Goal: Check status: Check status

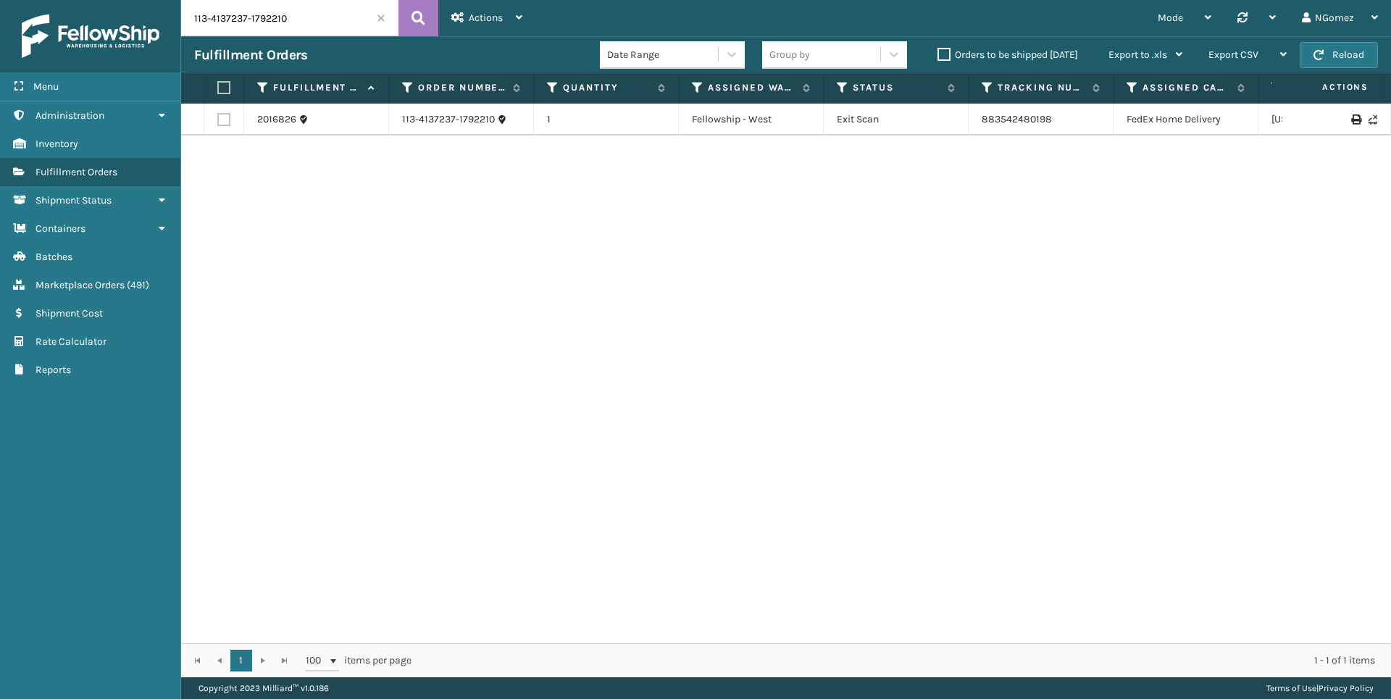
click at [184, 25] on input "113-4137237-1792210" at bounding box center [289, 18] width 217 height 36
type input "3315"
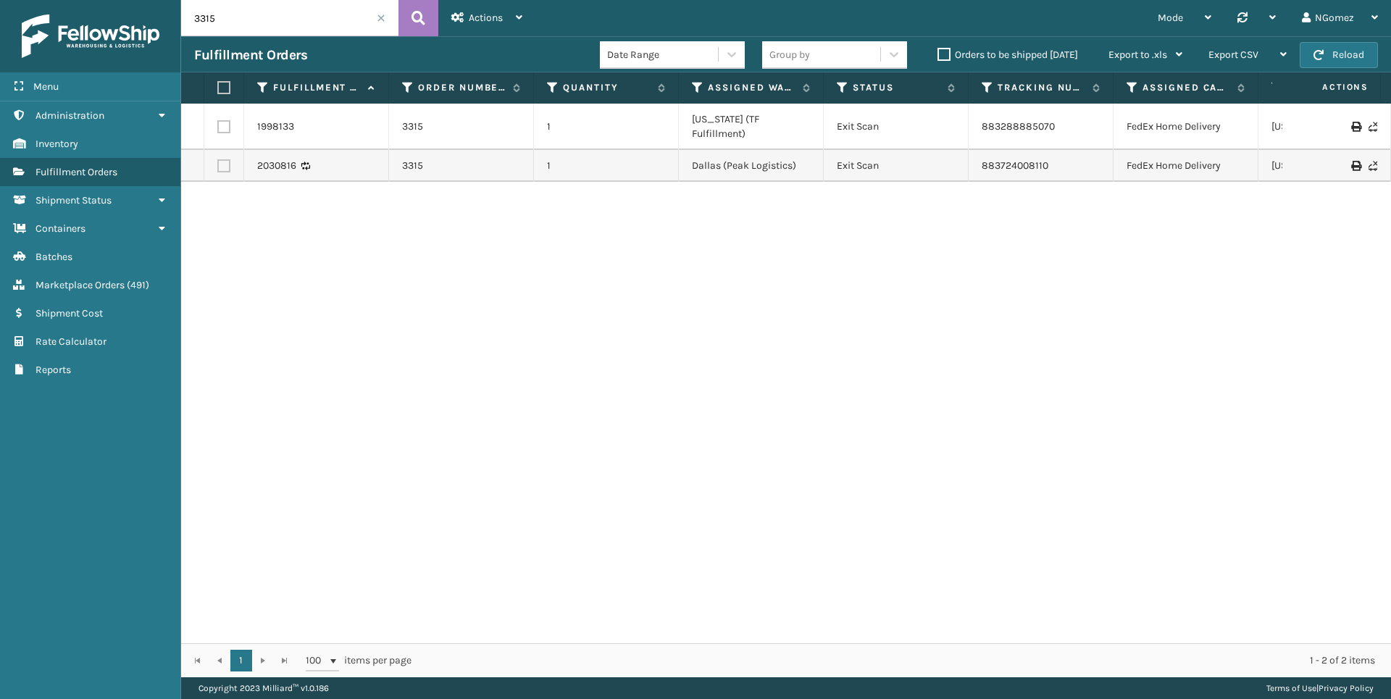
click at [264, 45] on div "Fulfillment Orders Date Range Group by Orders to be shipped [DATE] Export to .x…" at bounding box center [786, 54] width 1210 height 36
click at [261, 28] on input "3315" at bounding box center [289, 18] width 217 height 36
type input "="
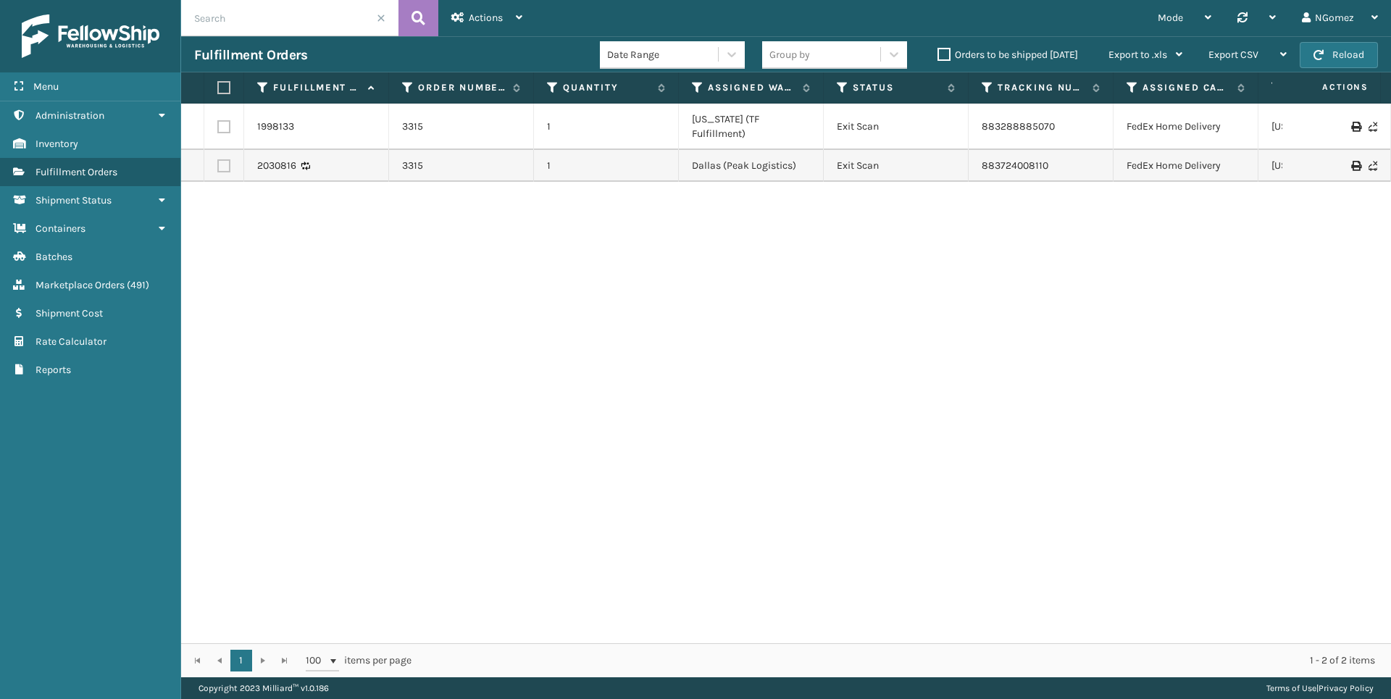
paste input "288"
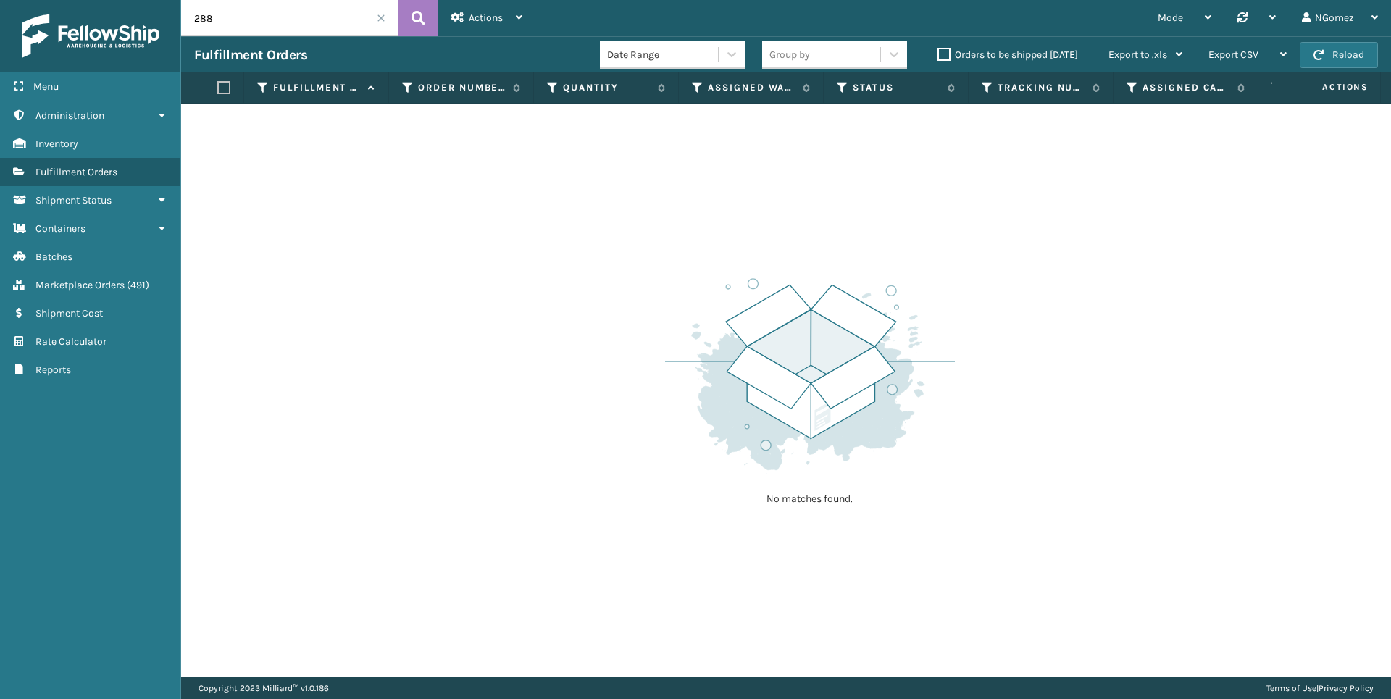
click at [196, 19] on input "288" at bounding box center [289, 18] width 217 height 36
type input "3288"
